Goal: Transaction & Acquisition: Purchase product/service

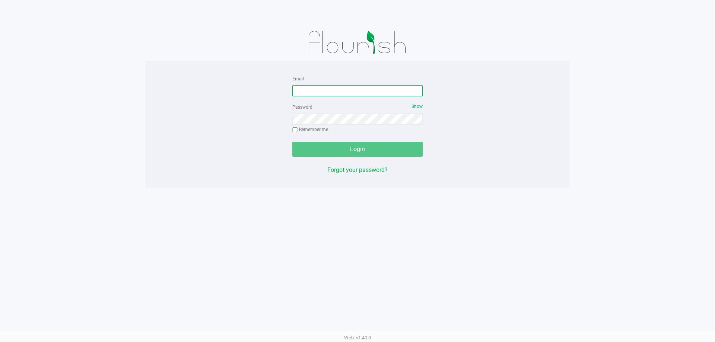
click at [343, 88] on input "Email" at bounding box center [357, 90] width 130 height 11
type input "[EMAIL_ADDRESS][DOMAIN_NAME]"
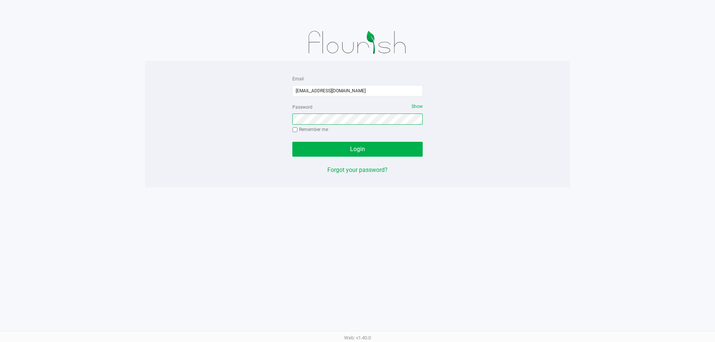
click at [292, 142] on button "Login" at bounding box center [357, 149] width 130 height 15
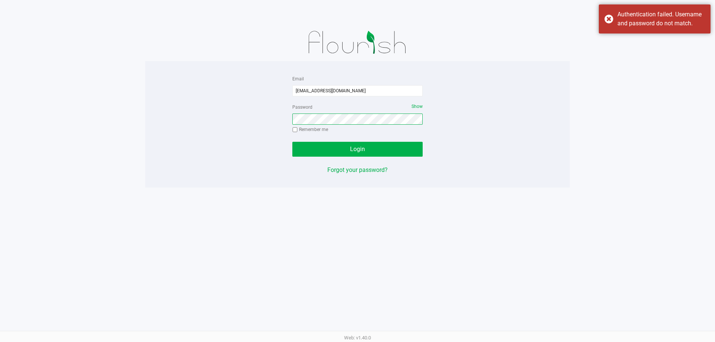
click at [292, 142] on button "Login" at bounding box center [357, 149] width 130 height 15
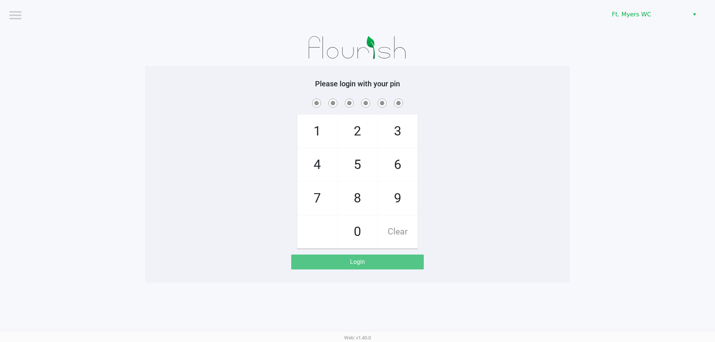
click at [325, 203] on span "7" at bounding box center [317, 198] width 39 height 33
checkbox input "true"
drag, startPoint x: 363, startPoint y: 174, endPoint x: 403, endPoint y: 172, distance: 40.6
click at [364, 172] on span "5" at bounding box center [357, 165] width 39 height 33
checkbox input "true"
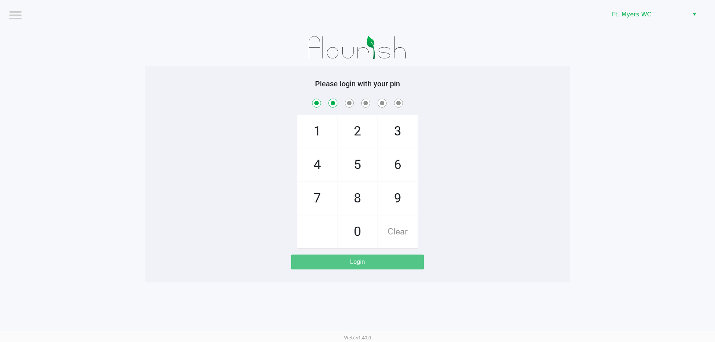
click at [406, 171] on span "6" at bounding box center [397, 165] width 39 height 33
checkbox input "true"
drag, startPoint x: 406, startPoint y: 171, endPoint x: 334, endPoint y: 177, distance: 71.8
click at [400, 173] on span "6" at bounding box center [397, 165] width 39 height 33
checkbox input "true"
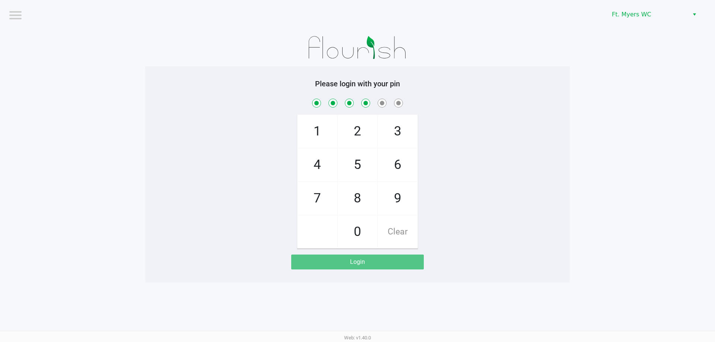
drag, startPoint x: 320, startPoint y: 177, endPoint x: 324, endPoint y: 174, distance: 5.4
click at [320, 177] on span "4" at bounding box center [317, 165] width 39 height 33
checkbox input "true"
click at [399, 136] on span "3" at bounding box center [397, 131] width 39 height 33
checkbox input "true"
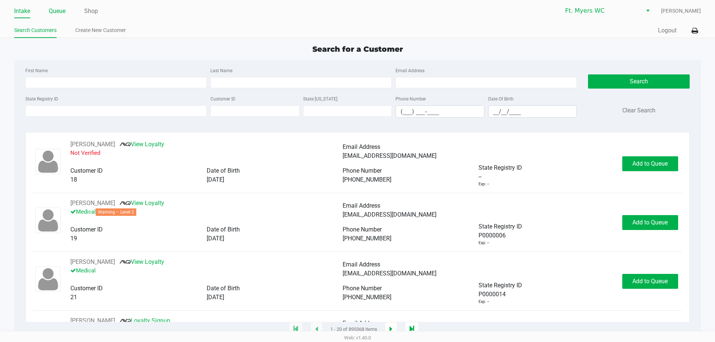
click at [63, 13] on link "Queue" at bounding box center [57, 11] width 17 height 10
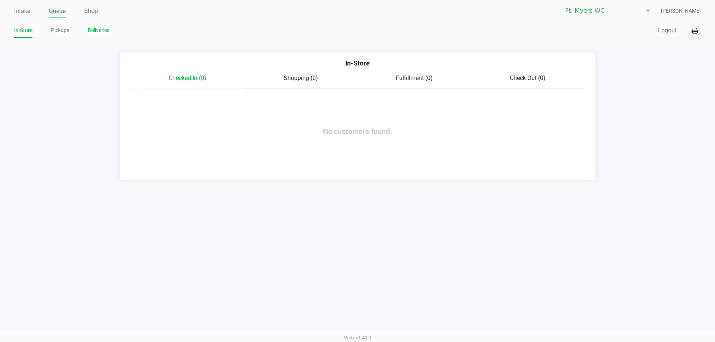
click at [106, 31] on link "Deliveries" at bounding box center [99, 30] width 22 height 9
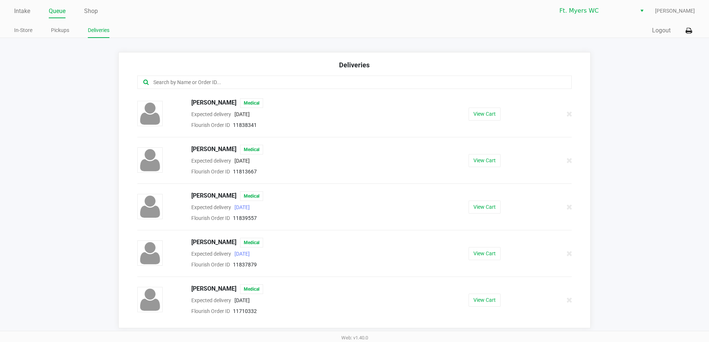
click at [480, 123] on div "[PERSON_NAME] Medical Expected delivery [DATE] Flourish Order ID 11838341 View …" at bounding box center [355, 113] width 446 height 31
click at [480, 122] on div "[PERSON_NAME] Medical Expected delivery [DATE] Flourish Order ID 11838341 View …" at bounding box center [355, 113] width 446 height 31
click at [480, 120] on div "[PERSON_NAME] Medical Expected delivery [DATE] Flourish Order ID 11838341 View …" at bounding box center [355, 113] width 446 height 31
click at [479, 121] on div "[PERSON_NAME] Medical Expected delivery [DATE] Flourish Order ID 11838341 View …" at bounding box center [355, 113] width 446 height 31
click at [482, 107] on div "[PERSON_NAME] Medical Expected delivery [DATE] Flourish Order ID 11838341 View …" at bounding box center [355, 113] width 446 height 31
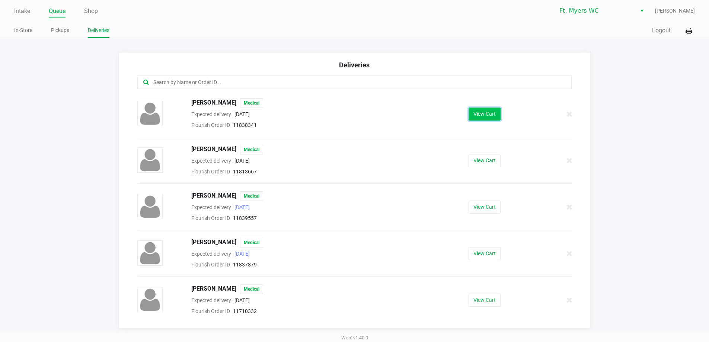
click at [484, 116] on button "View Cart" at bounding box center [485, 114] width 32 height 13
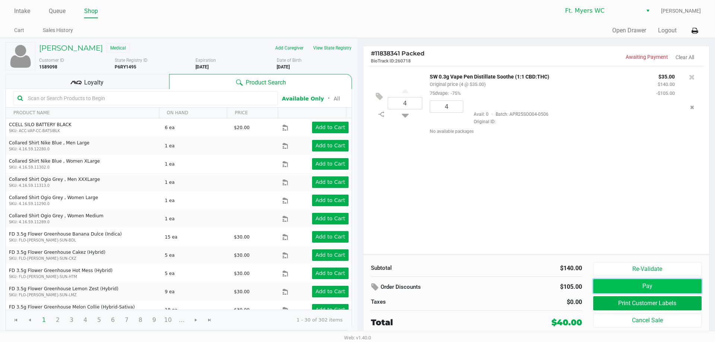
click at [652, 283] on button "Pay" at bounding box center [647, 286] width 108 height 14
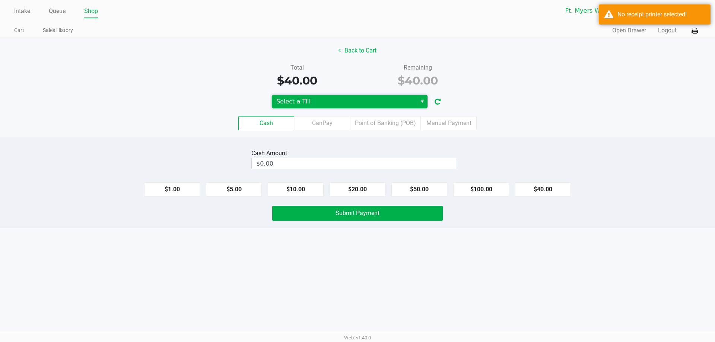
click at [366, 108] on span "Select a Till" at bounding box center [344, 101] width 145 height 13
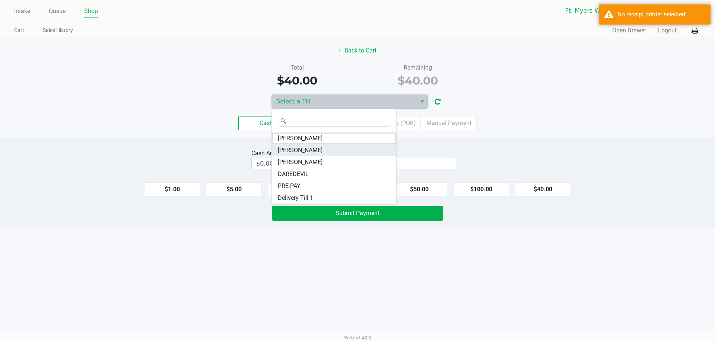
click at [314, 147] on li "[PERSON_NAME]" at bounding box center [334, 150] width 124 height 12
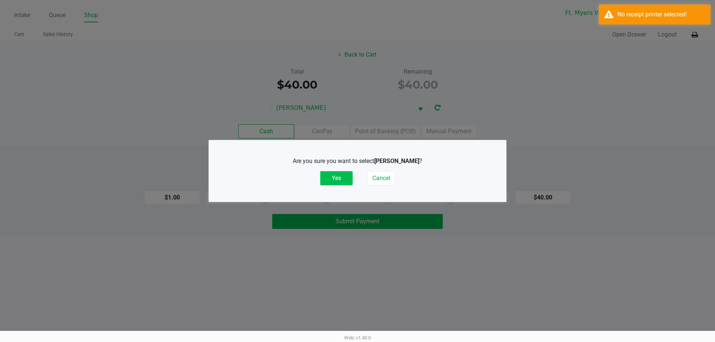
click at [347, 173] on button "Yes" at bounding box center [336, 178] width 32 height 14
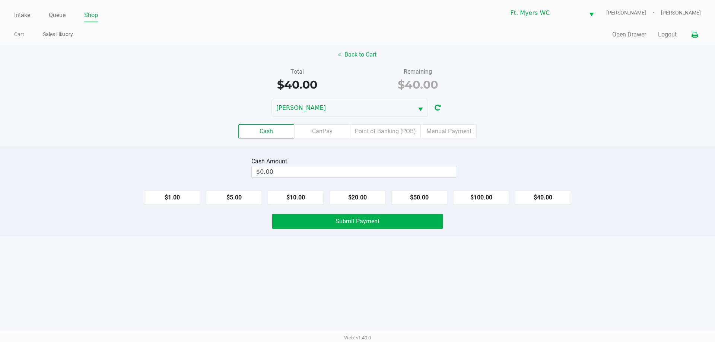
click at [695, 37] on icon at bounding box center [695, 34] width 6 height 5
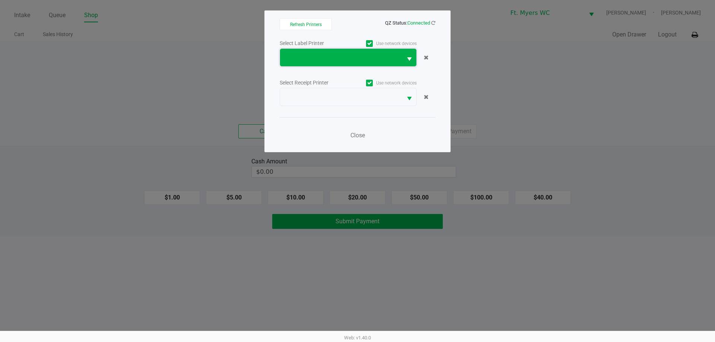
click at [335, 59] on span at bounding box center [341, 57] width 113 height 9
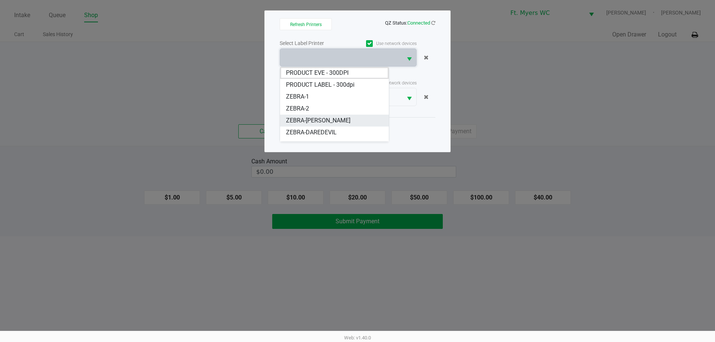
click at [323, 117] on span "ZEBRA-[PERSON_NAME]" at bounding box center [318, 120] width 64 height 9
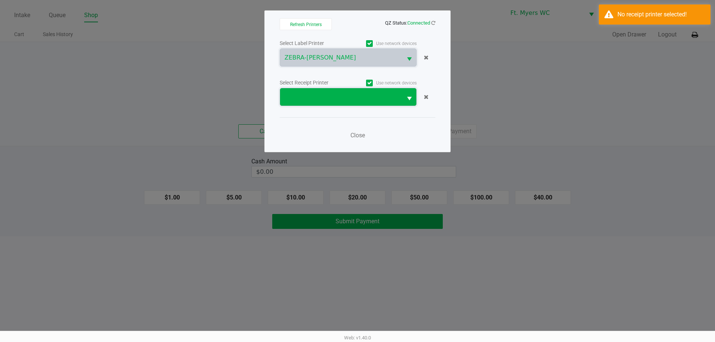
click at [349, 94] on span at bounding box center [341, 97] width 113 height 9
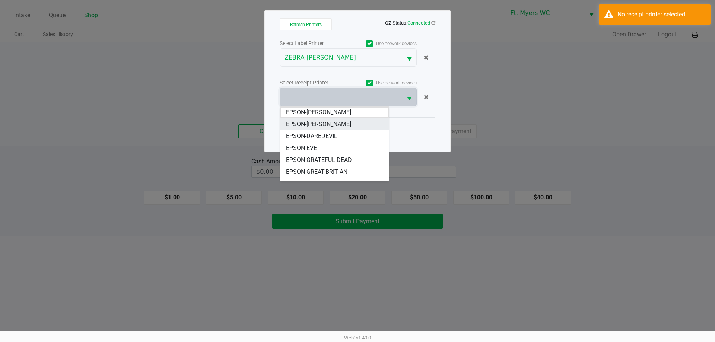
click at [343, 127] on li "EPSON-[PERSON_NAME]" at bounding box center [334, 124] width 109 height 12
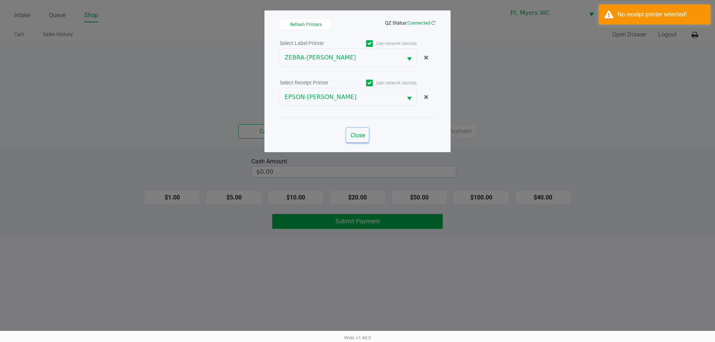
click at [357, 138] on span "Close" at bounding box center [357, 135] width 15 height 7
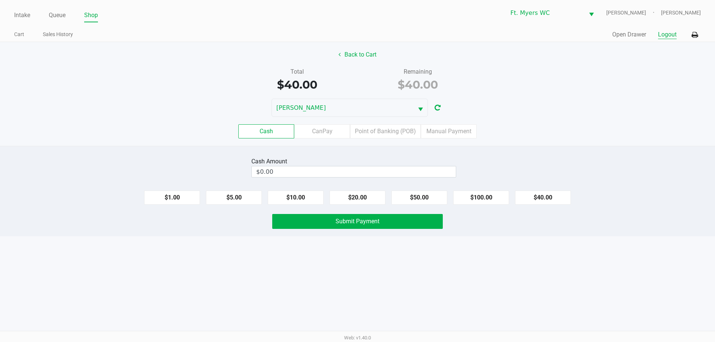
click at [666, 34] on button "Logout" at bounding box center [667, 34] width 19 height 9
